Goal: Task Accomplishment & Management: Complete application form

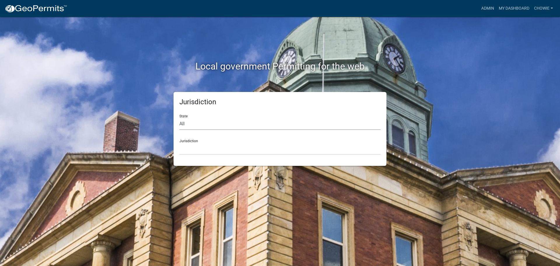
click at [208, 122] on select "All [US_STATE] [US_STATE] [US_STATE] [US_STATE] [US_STATE] [US_STATE] [US_STATE…" at bounding box center [280, 124] width 201 height 12
select select "[US_STATE]"
click at [180, 118] on select "All [US_STATE] [US_STATE] [US_STATE] [US_STATE] [US_STATE] [US_STATE] [US_STATE…" at bounding box center [280, 124] width 201 height 12
click at [212, 146] on select "[GEOGRAPHIC_DATA], [US_STATE] [GEOGRAPHIC_DATA], [US_STATE] [GEOGRAPHIC_DATA], …" at bounding box center [280, 149] width 201 height 12
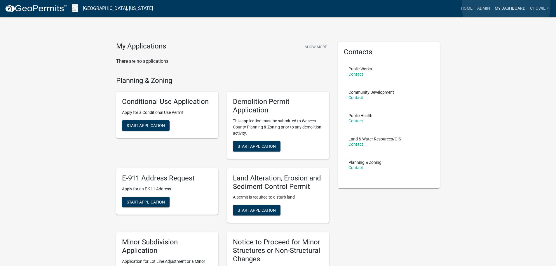
click at [506, 6] on link "My Dashboard" at bounding box center [509, 8] width 35 height 11
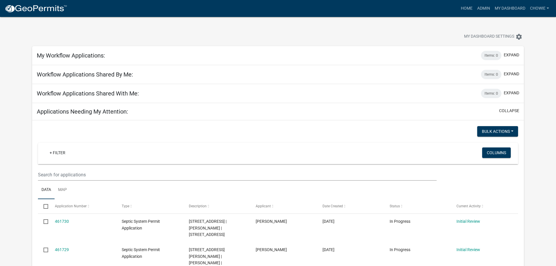
click at [135, 90] on h5 "Workflow Applications Shared With Me:" at bounding box center [88, 93] width 102 height 7
click at [151, 90] on div "Workflow Applications Shared With Me: Items: 0 expand" at bounding box center [278, 93] width 492 height 19
click at [494, 154] on button "Columns" at bounding box center [496, 152] width 29 height 11
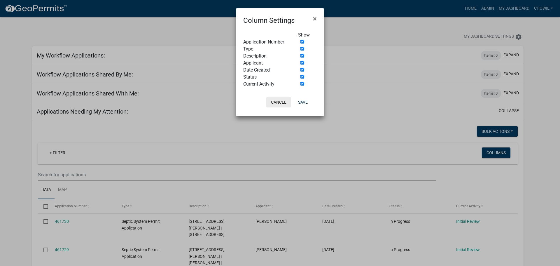
click at [284, 104] on button "Cancel" at bounding box center [278, 102] width 25 height 11
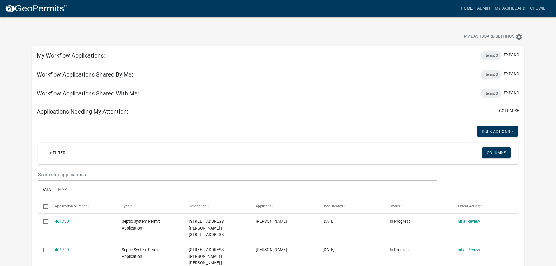
click at [463, 8] on link "Home" at bounding box center [467, 8] width 16 height 11
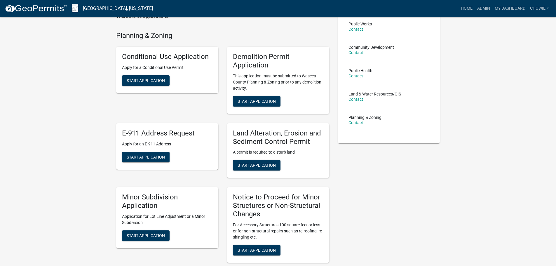
scroll to position [58, 0]
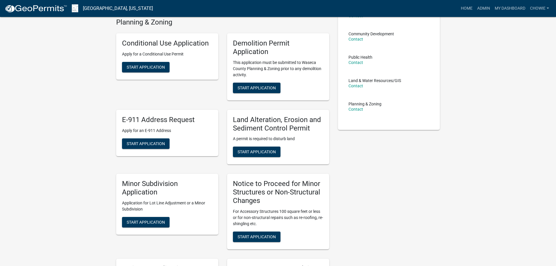
click at [283, 121] on h5 "Land Alteration, Erosion and Sediment Control Permit" at bounding box center [278, 124] width 90 height 17
click at [270, 151] on span "Start Application" at bounding box center [257, 151] width 38 height 5
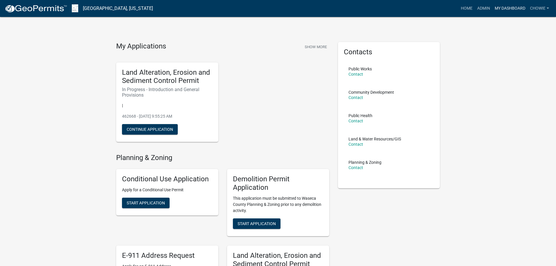
click at [508, 8] on link "My Dashboard" at bounding box center [509, 8] width 35 height 11
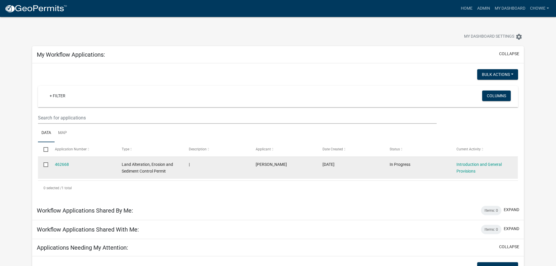
click at [46, 164] on input "checkbox" at bounding box center [45, 164] width 4 height 4
checkbox input "true"
click at [62, 164] on link "462668" at bounding box center [62, 164] width 14 height 5
click at [46, 163] on input "checkbox" at bounding box center [45, 164] width 4 height 4
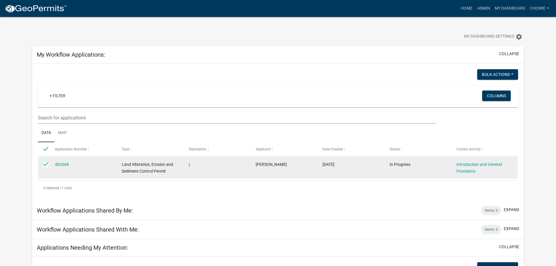
checkbox input "true"
drag, startPoint x: 45, startPoint y: 165, endPoint x: 70, endPoint y: 173, distance: 26.6
click at [70, 173] on datatable-body-cell "462668" at bounding box center [82, 168] width 67 height 22
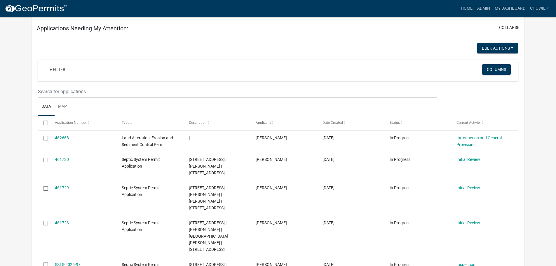
scroll to position [234, 0]
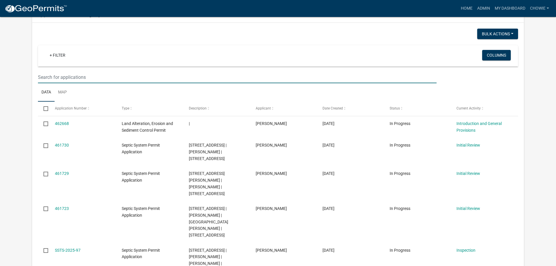
click at [92, 76] on input "text" at bounding box center [237, 77] width 398 height 12
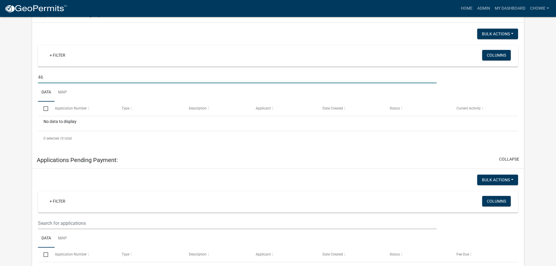
type input "4"
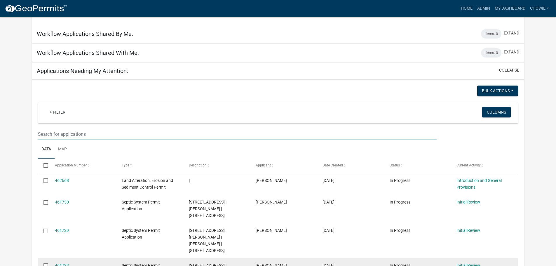
scroll to position [175, 0]
